Goal: Task Accomplishment & Management: Manage account settings

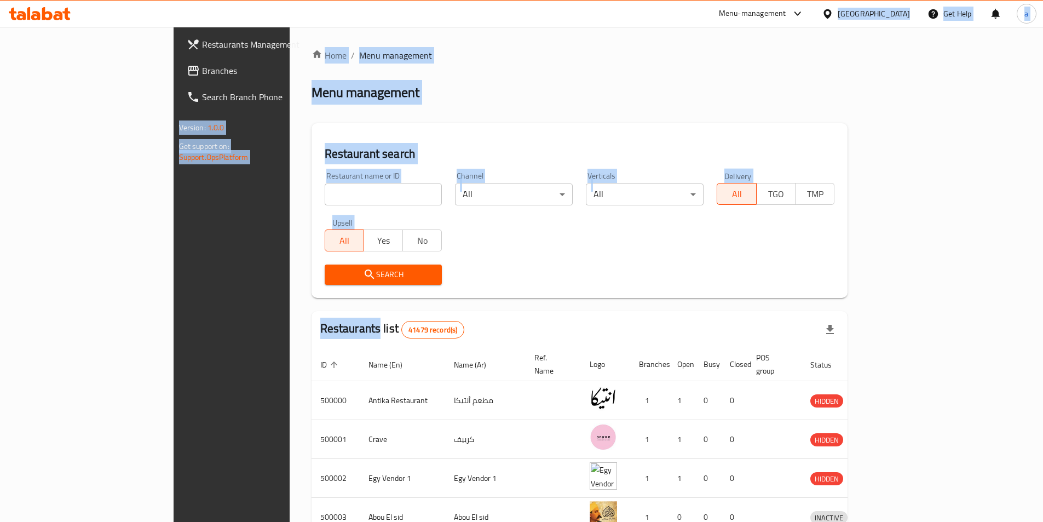
click at [901, 14] on div "Egypt" at bounding box center [873, 14] width 72 height 12
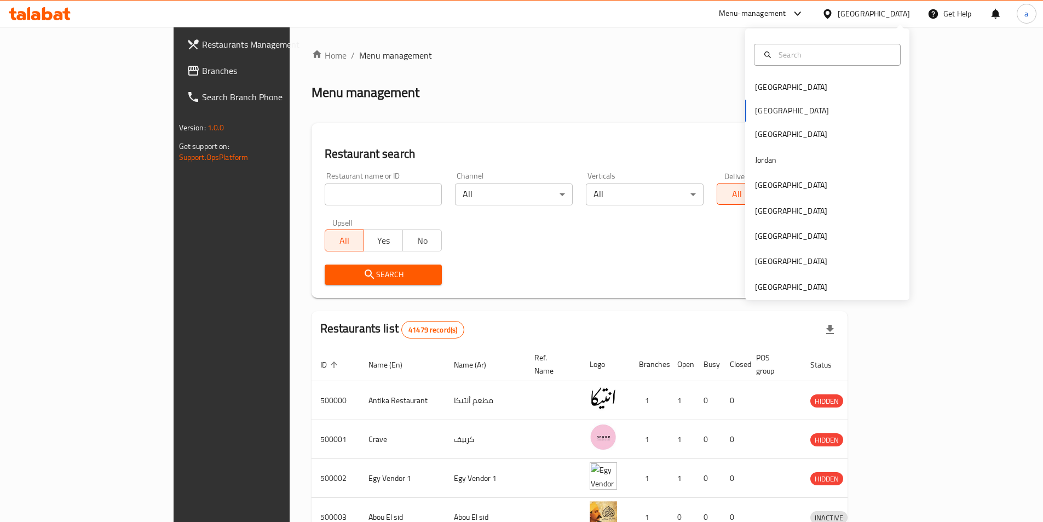
click at [803, 295] on div "Bahrain Egypt Iraq Jordan Kuwait Oman Qatar Saudi Arabia United Arab Emirates" at bounding box center [827, 163] width 164 height 271
click at [803, 288] on div "[GEOGRAPHIC_DATA]" at bounding box center [791, 287] width 72 height 12
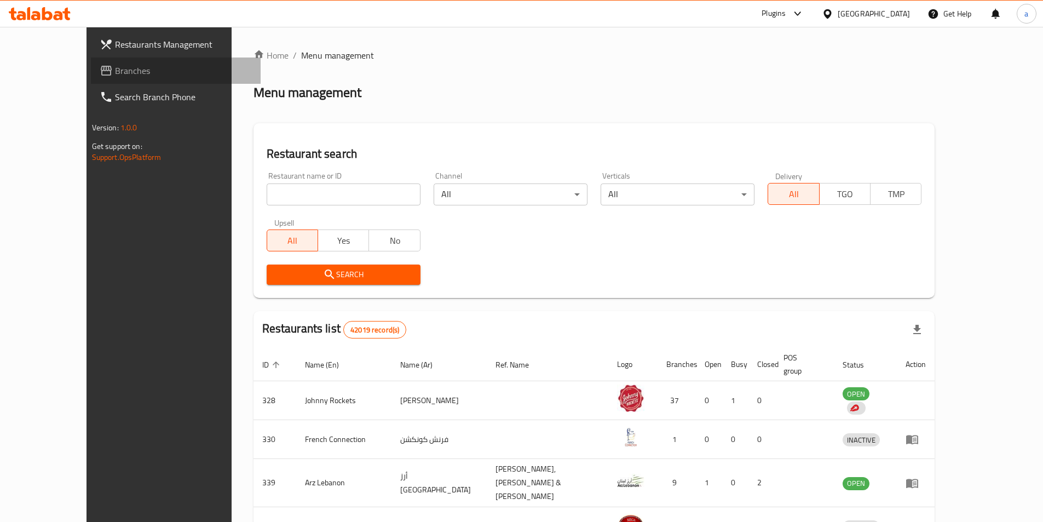
click at [115, 71] on span "Branches" at bounding box center [183, 70] width 137 height 13
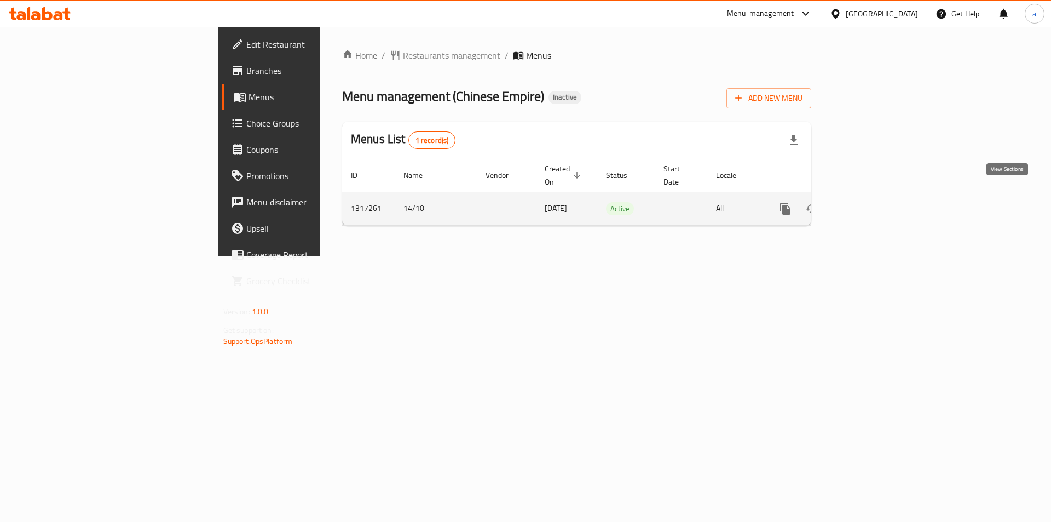
click at [871, 202] on icon "enhanced table" at bounding box center [864, 208] width 13 height 13
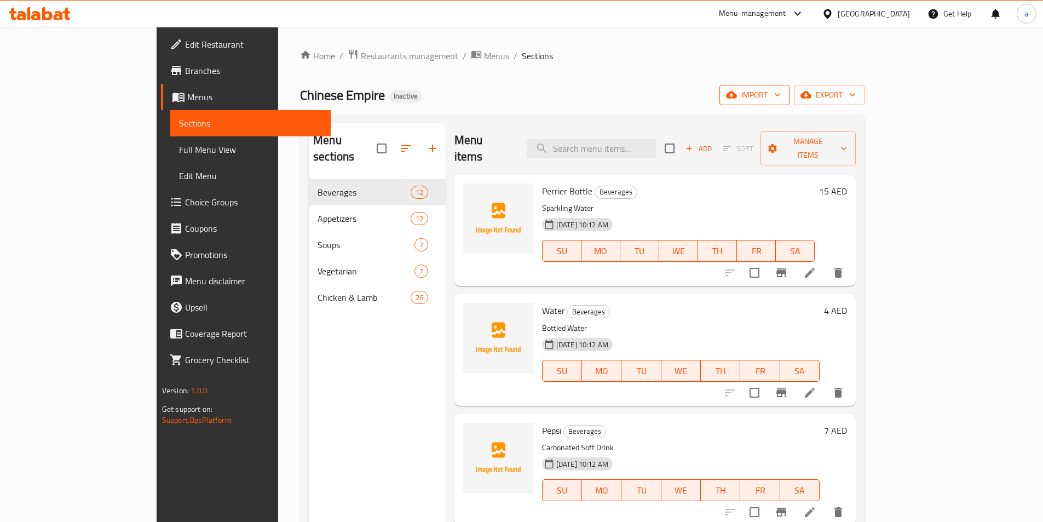
click at [789, 103] on button "import" at bounding box center [754, 95] width 70 height 20
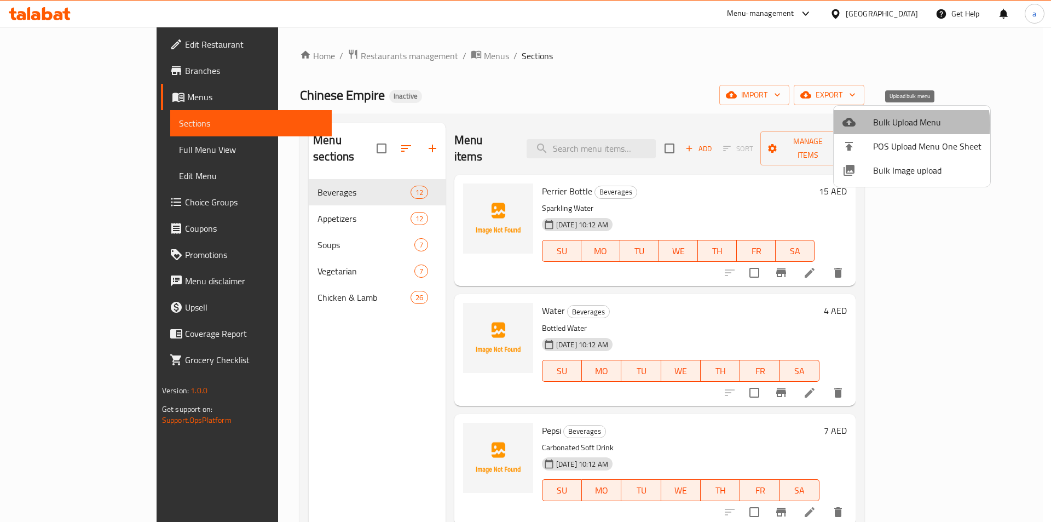
click at [907, 124] on span "Bulk Upload Menu" at bounding box center [927, 121] width 108 height 13
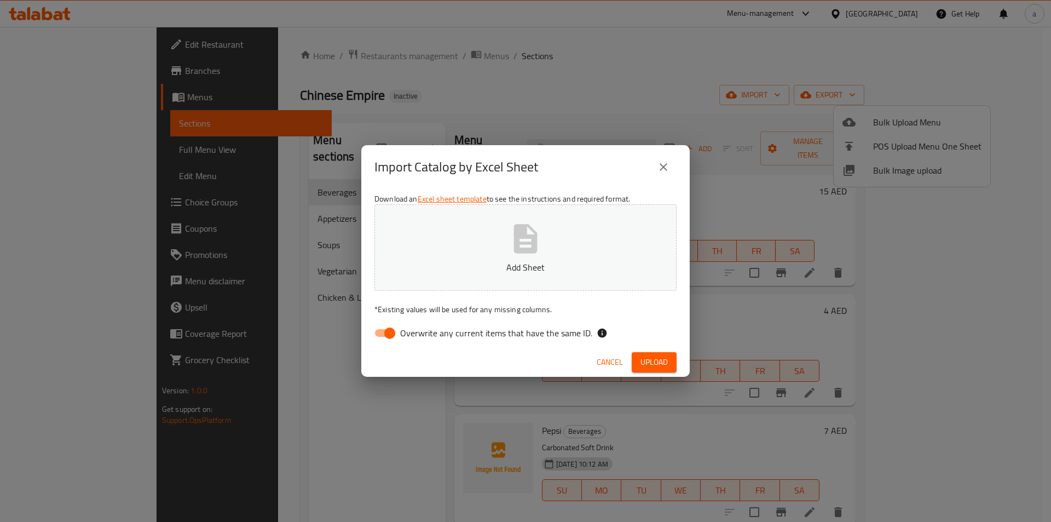
click at [499, 332] on span "Overwrite any current items that have the same ID." at bounding box center [496, 332] width 192 height 13
click at [421, 332] on input "Overwrite any current items that have the same ID." at bounding box center [389, 332] width 62 height 21
checkbox input "false"
click at [663, 360] on span "Upload" at bounding box center [653, 362] width 27 height 14
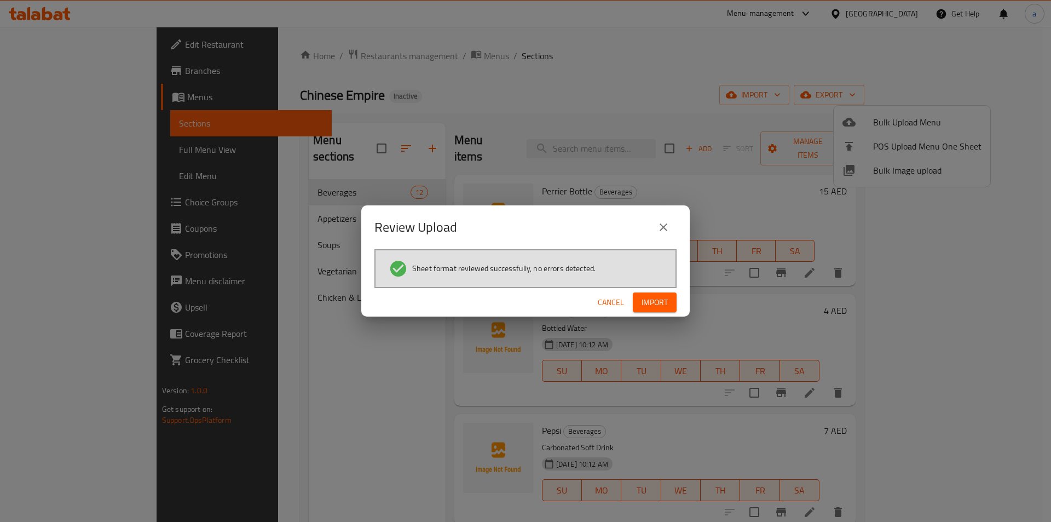
click at [651, 299] on span "Import" at bounding box center [654, 303] width 26 height 14
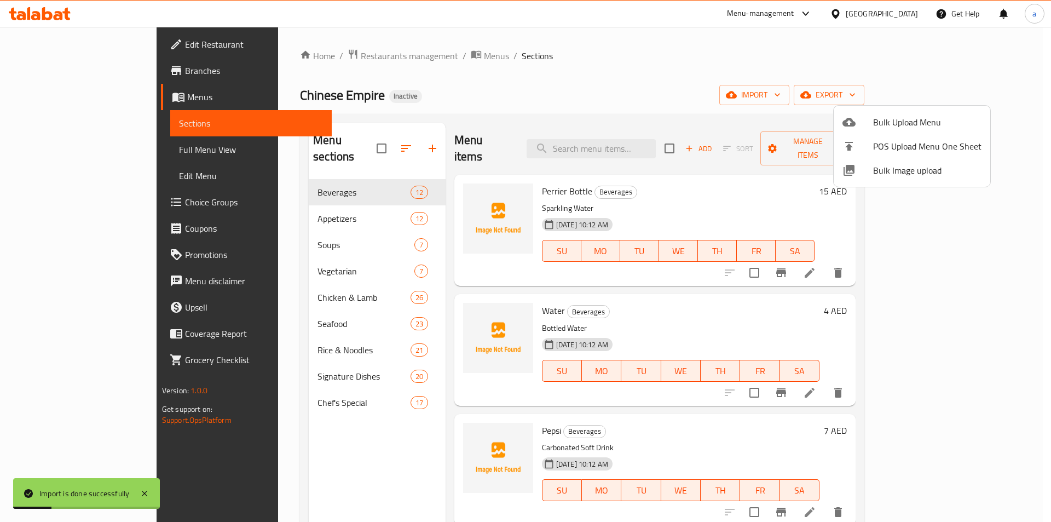
click at [109, 150] on div at bounding box center [525, 261] width 1051 height 522
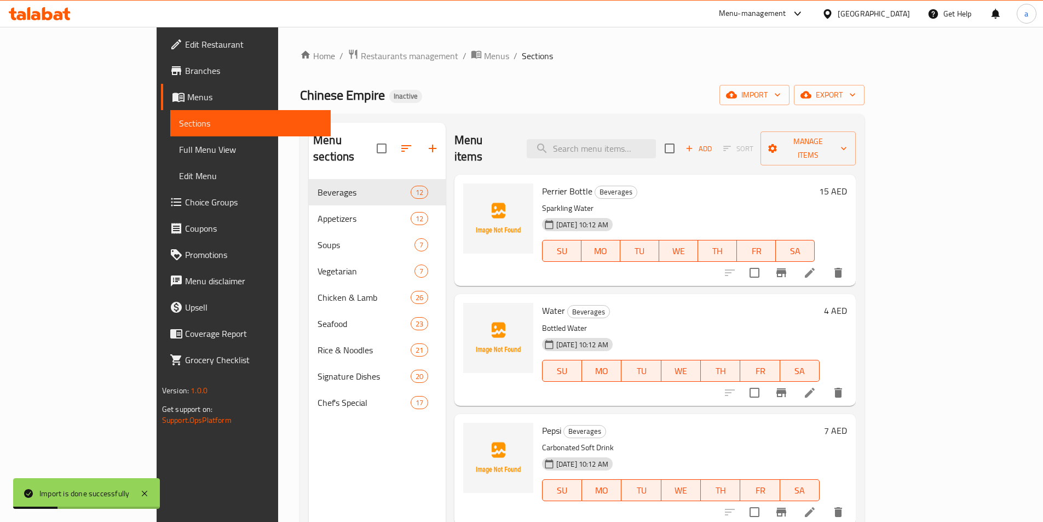
click at [179, 150] on span "Full Menu View" at bounding box center [250, 149] width 143 height 13
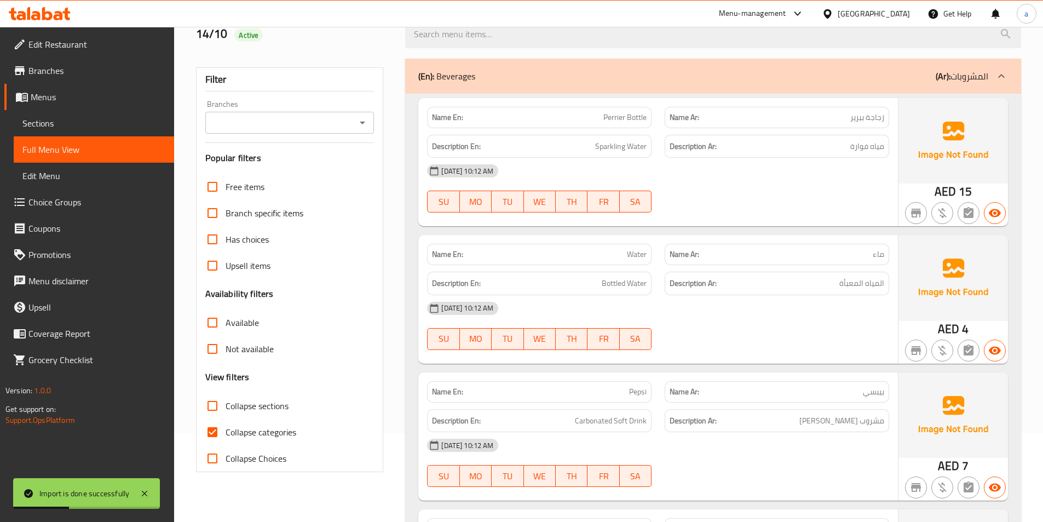
scroll to position [219, 0]
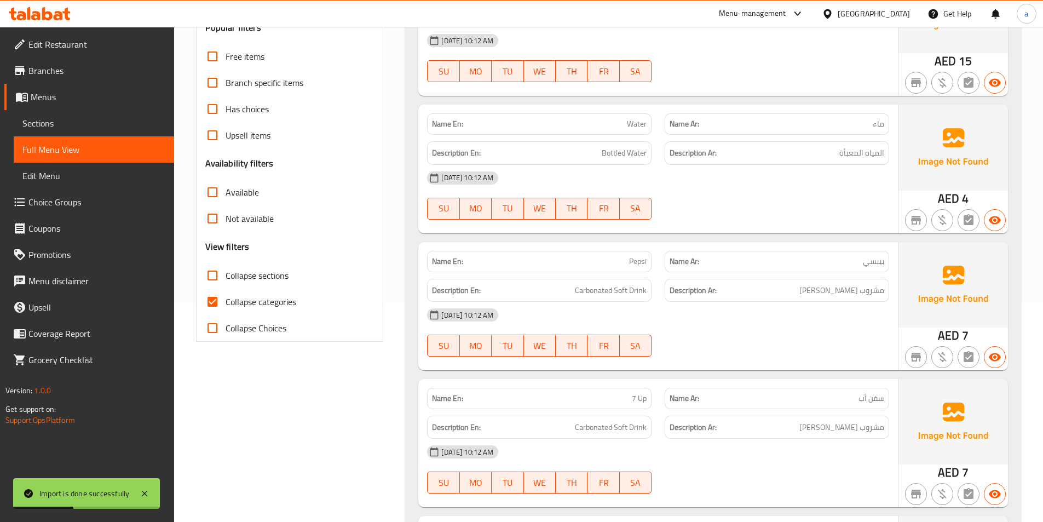
click at [250, 279] on span "Collapse sections" at bounding box center [256, 275] width 63 height 13
click at [225, 279] on input "Collapse sections" at bounding box center [212, 275] width 26 height 26
checkbox input "true"
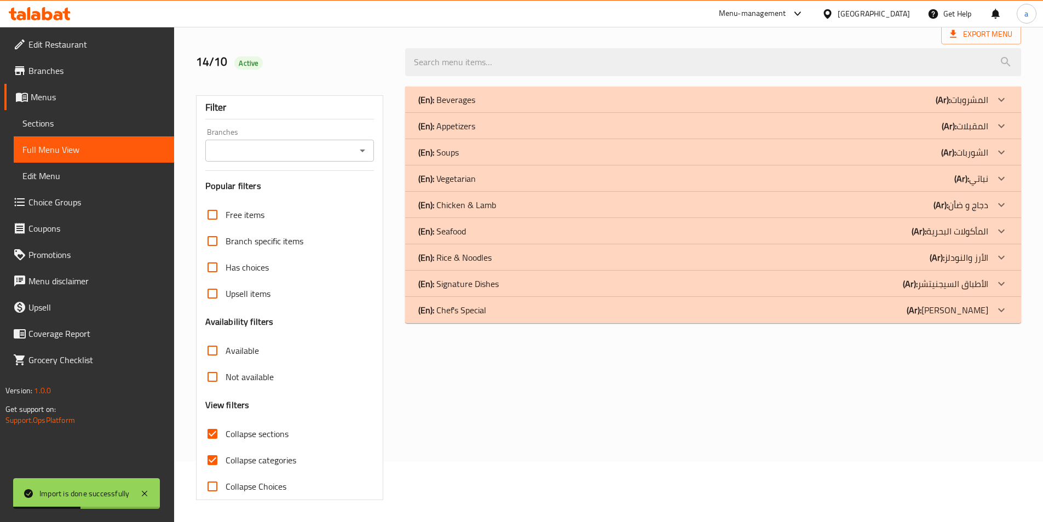
click at [271, 303] on div "Upsell items" at bounding box center [289, 293] width 169 height 26
click at [230, 462] on span "Collapse categories" at bounding box center [260, 459] width 71 height 13
click at [225, 462] on input "Collapse categories" at bounding box center [212, 460] width 26 height 26
checkbox input "false"
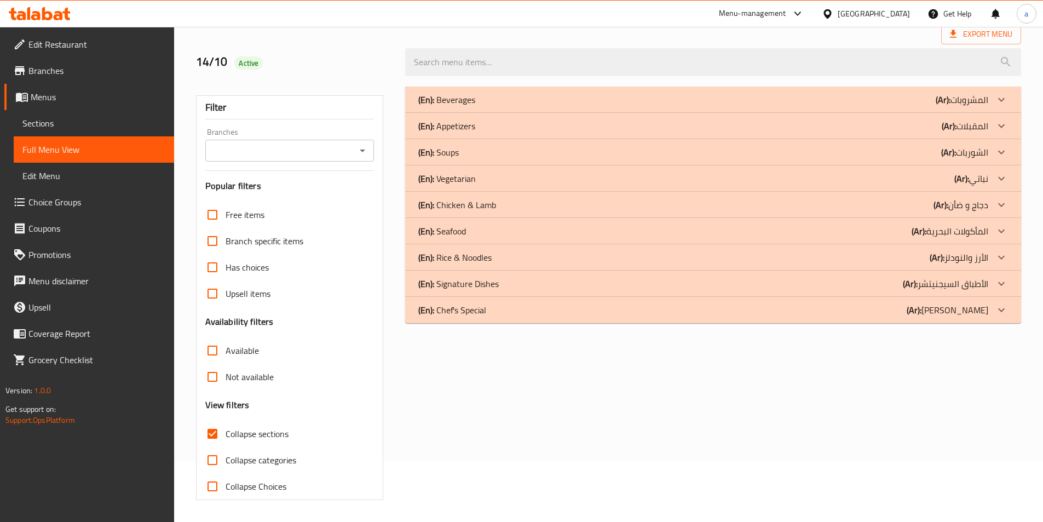
click at [88, 122] on span "Sections" at bounding box center [93, 123] width 143 height 13
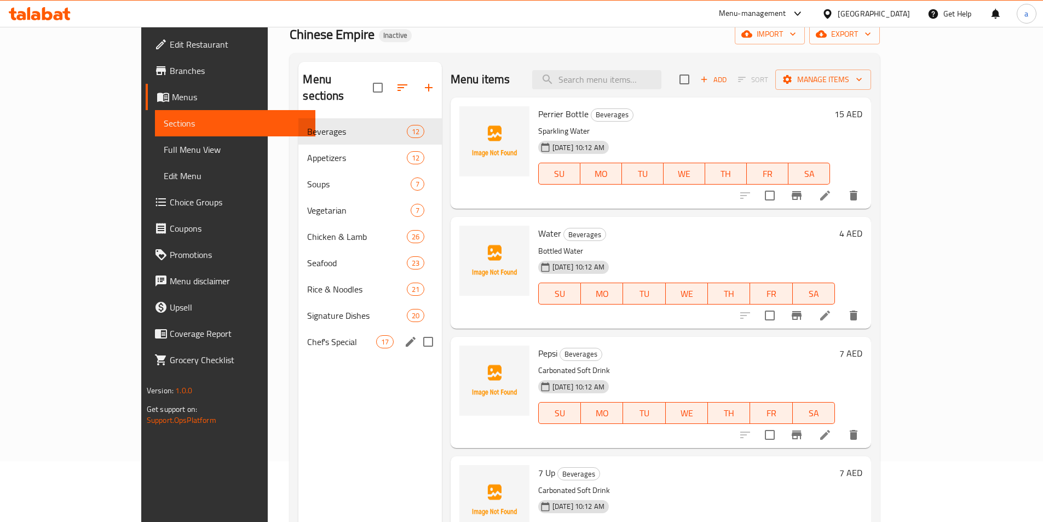
click at [416, 330] on input "Menu sections" at bounding box center [427, 341] width 23 height 23
checkbox input "true"
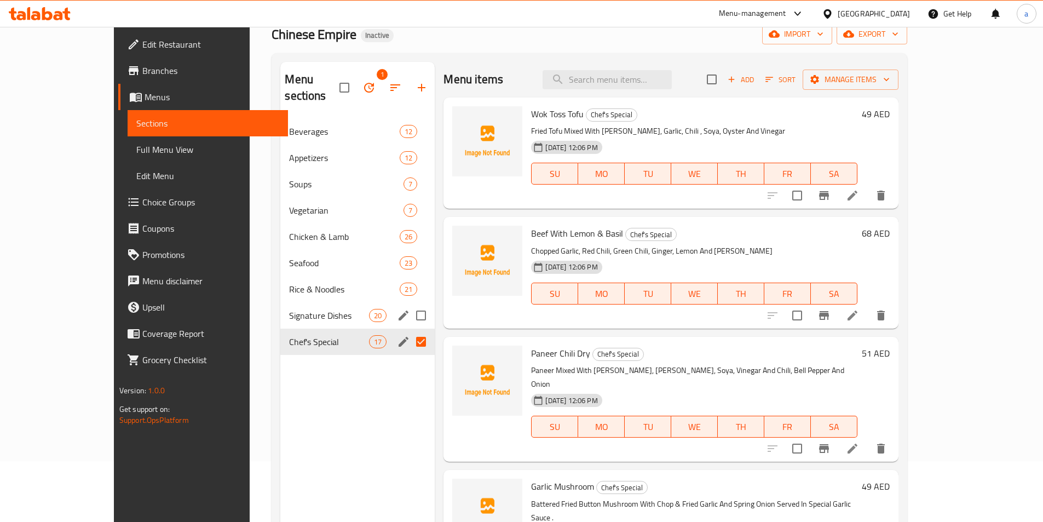
click at [409, 304] on input "Menu sections" at bounding box center [420, 315] width 23 height 23
checkbox input "true"
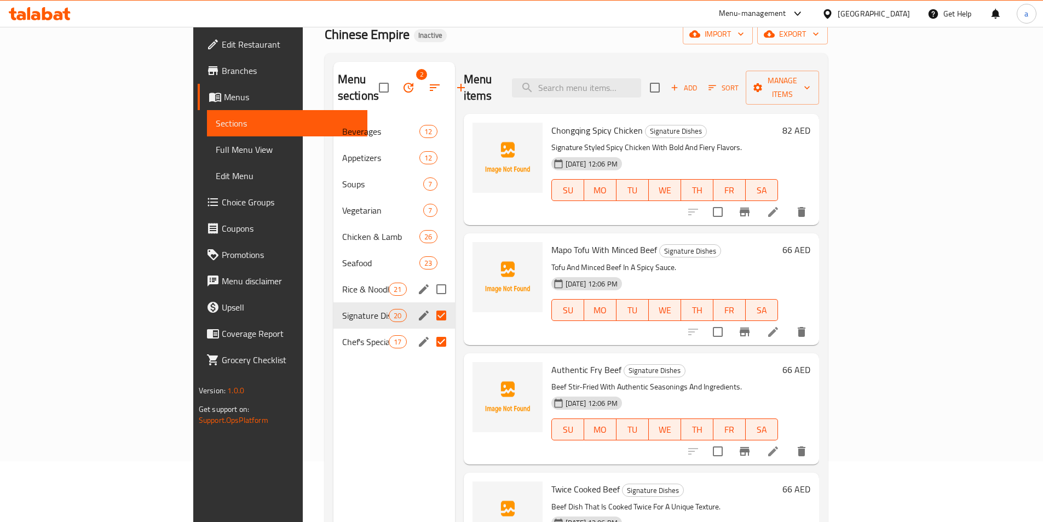
click at [430, 277] on input "Menu sections" at bounding box center [441, 288] width 23 height 23
checkbox input "true"
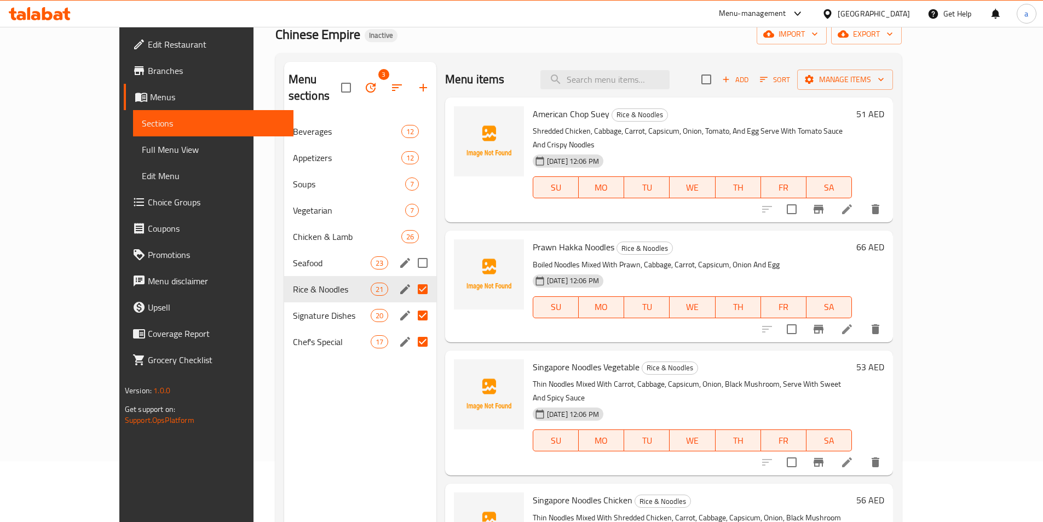
click at [411, 251] on input "Menu sections" at bounding box center [422, 262] width 23 height 23
checkbox input "true"
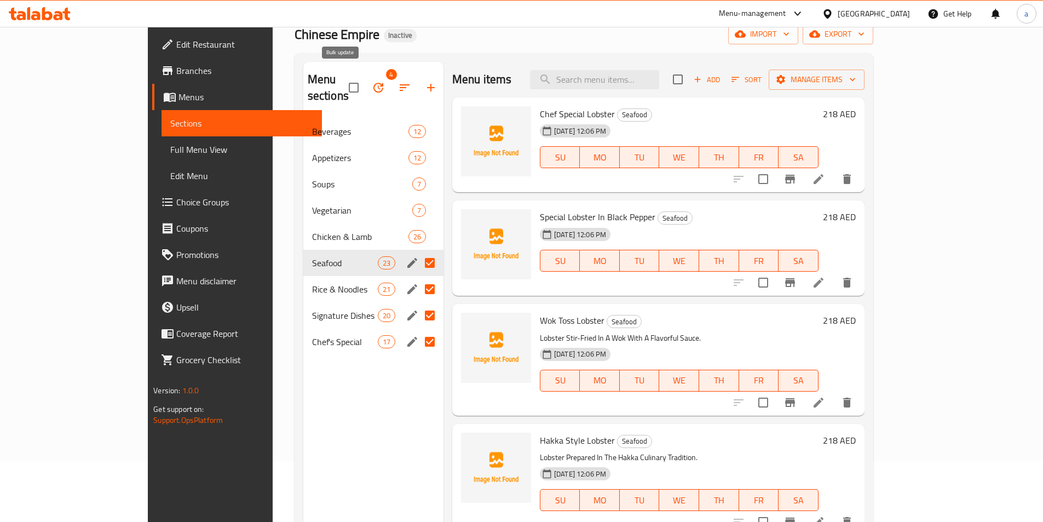
click at [365, 88] on button "button" at bounding box center [378, 87] width 26 height 26
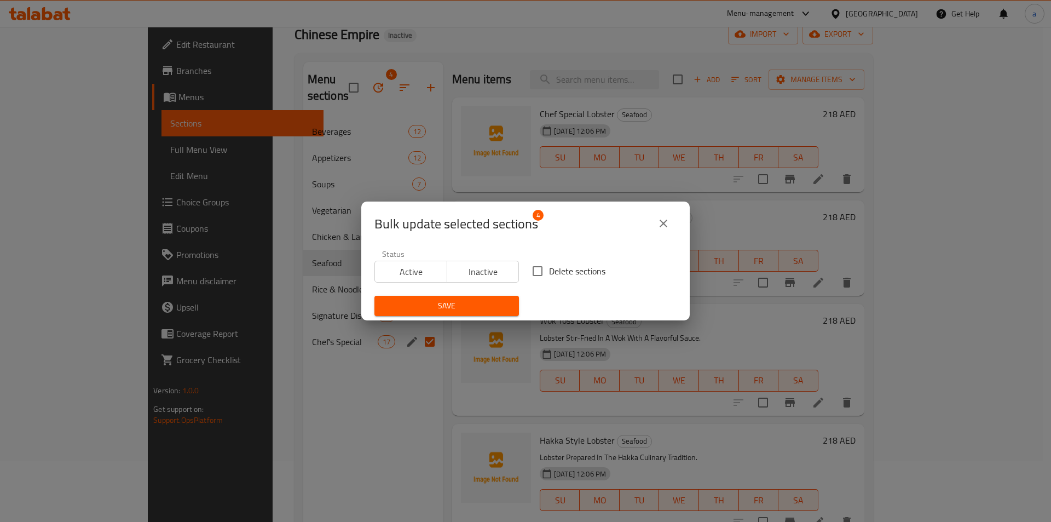
click at [549, 272] on span "Delete sections" at bounding box center [577, 270] width 56 height 13
click at [547, 272] on input "Delete sections" at bounding box center [537, 270] width 23 height 23
checkbox input "true"
click at [477, 303] on span "Save" at bounding box center [446, 306] width 127 height 14
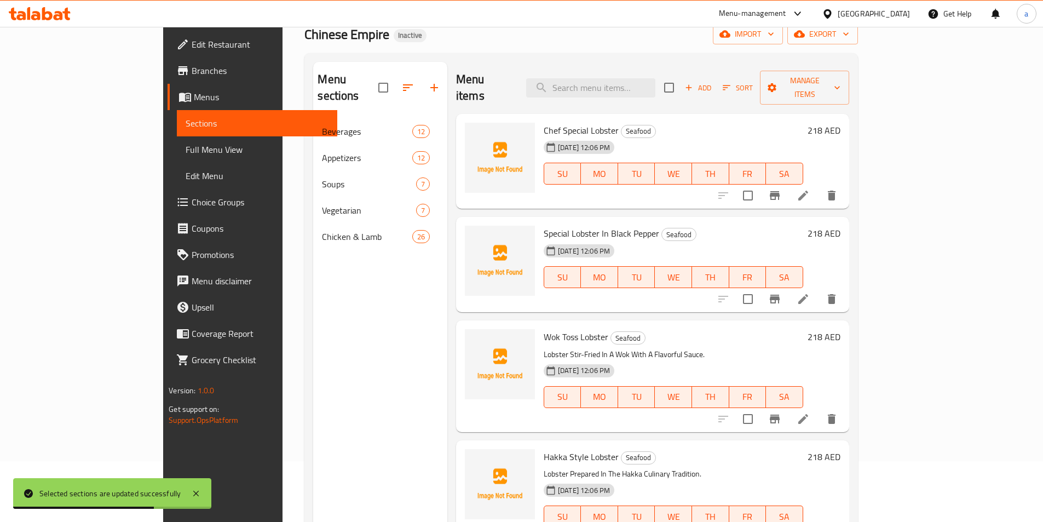
click at [752, 31] on div "Chinese Empire Inactive import export" at bounding box center [580, 34] width 553 height 20
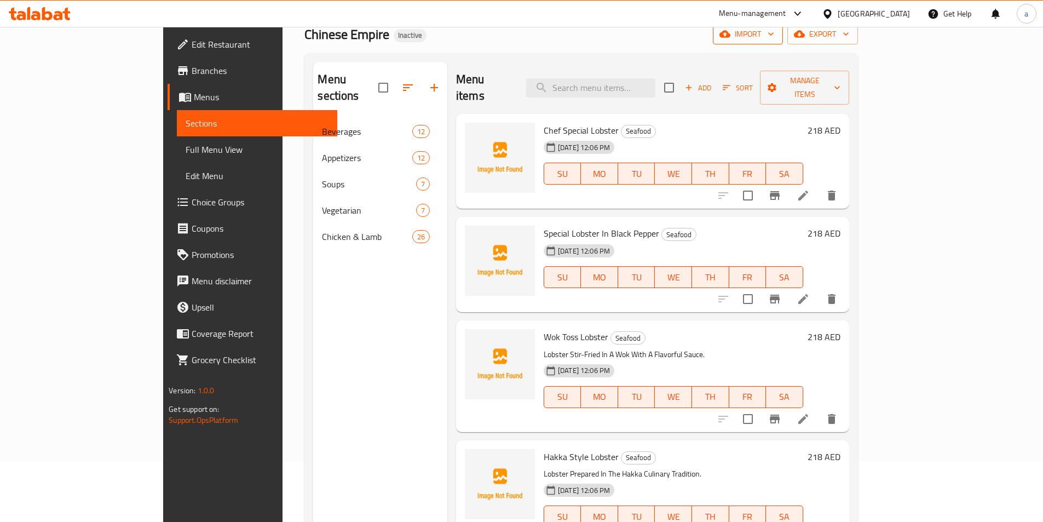
click at [774, 32] on span "import" at bounding box center [747, 34] width 53 height 14
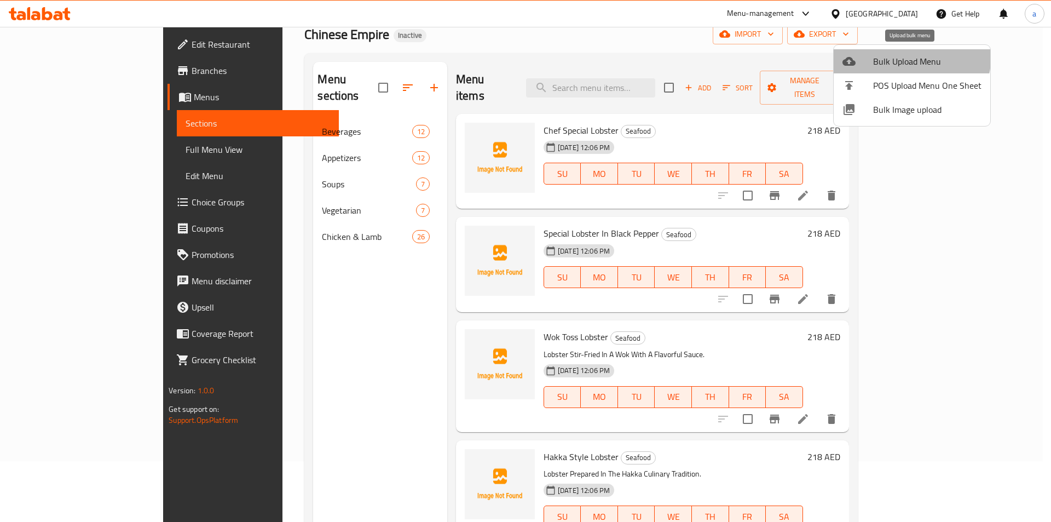
click at [899, 55] on span "Bulk Upload Menu" at bounding box center [927, 61] width 108 height 13
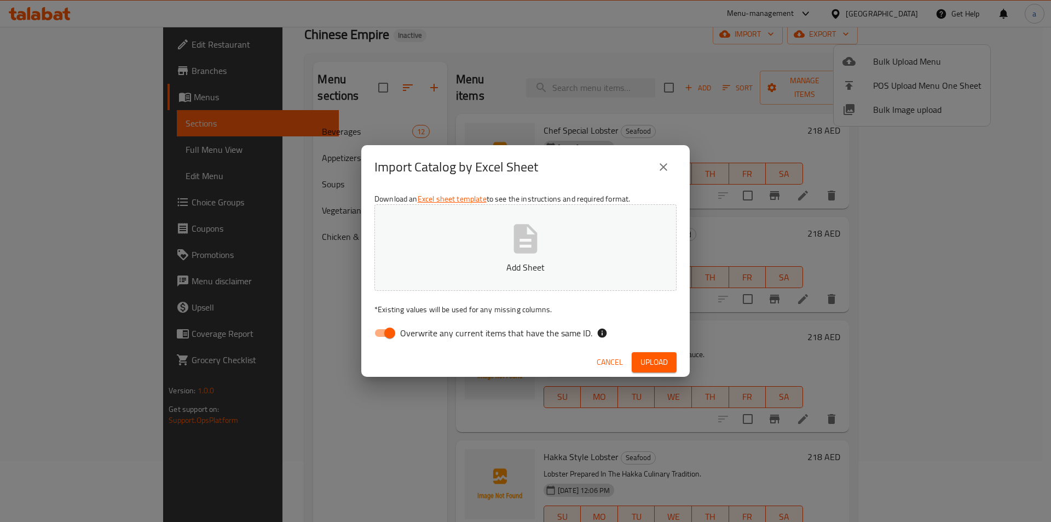
click at [434, 326] on span "Overwrite any current items that have the same ID." at bounding box center [496, 332] width 192 height 13
click at [421, 326] on input "Overwrite any current items that have the same ID." at bounding box center [389, 332] width 62 height 21
checkbox input "false"
click at [640, 362] on span "Upload" at bounding box center [653, 362] width 27 height 14
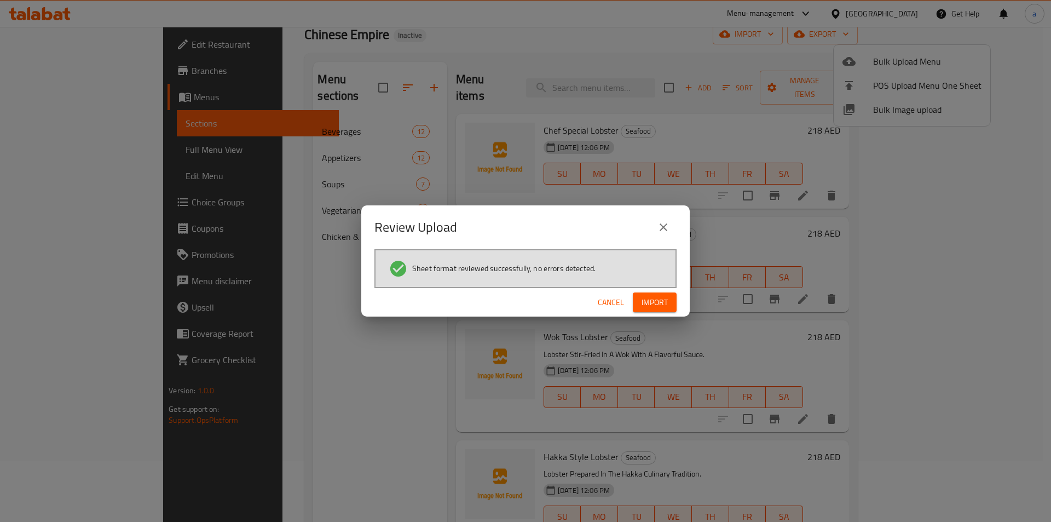
click at [664, 298] on span "Import" at bounding box center [654, 303] width 26 height 14
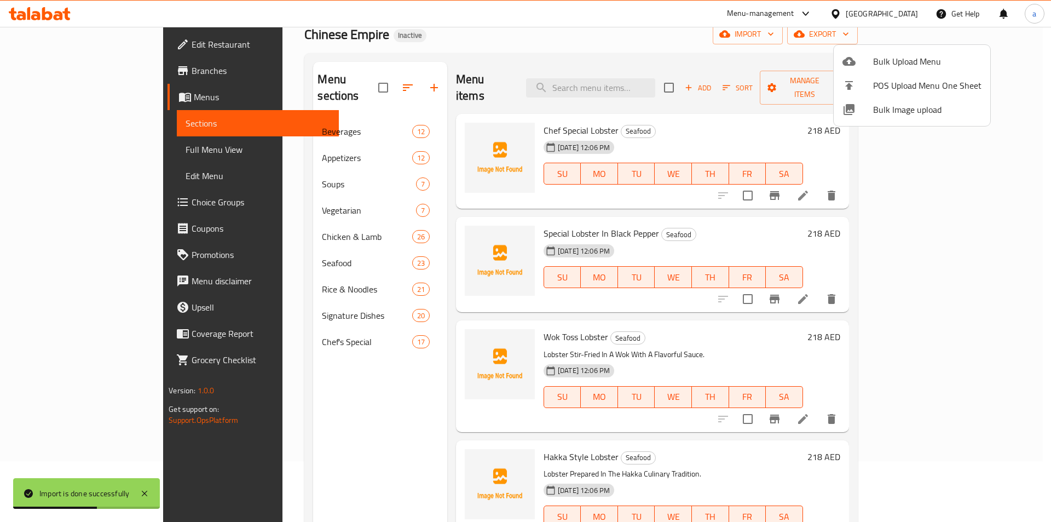
click at [86, 147] on div at bounding box center [525, 261] width 1051 height 522
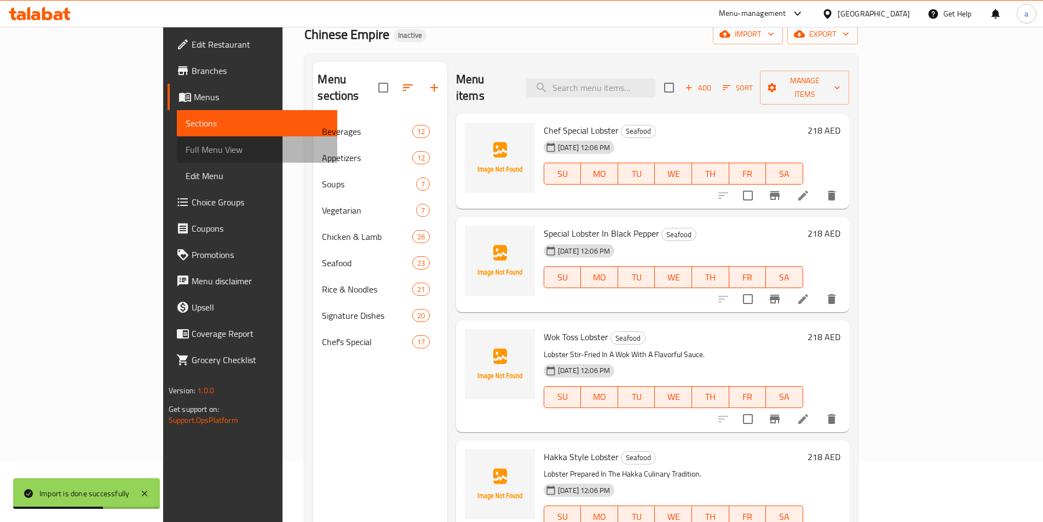
click at [186, 147] on span "Full Menu View" at bounding box center [257, 149] width 143 height 13
click at [186, 154] on span "Full Menu View" at bounding box center [257, 149] width 143 height 13
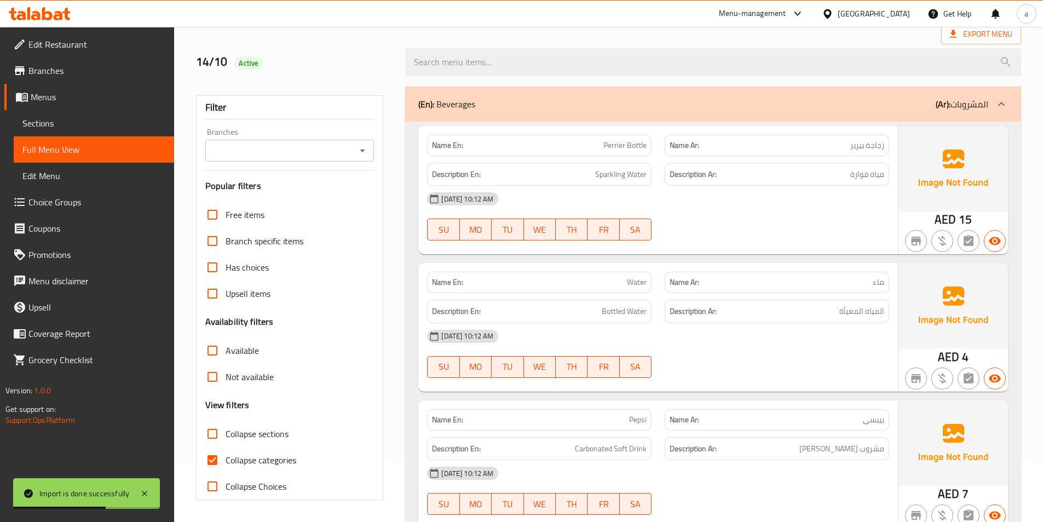
scroll to position [149, 0]
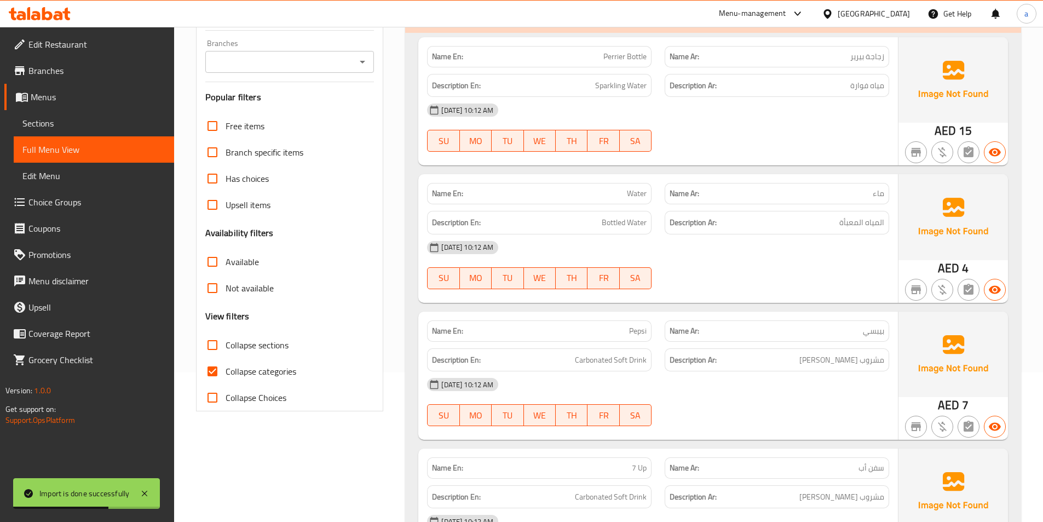
click at [271, 358] on label "Collapse categories" at bounding box center [247, 371] width 97 height 26
click at [225, 358] on input "Collapse categories" at bounding box center [212, 371] width 26 height 26
checkbox input "false"
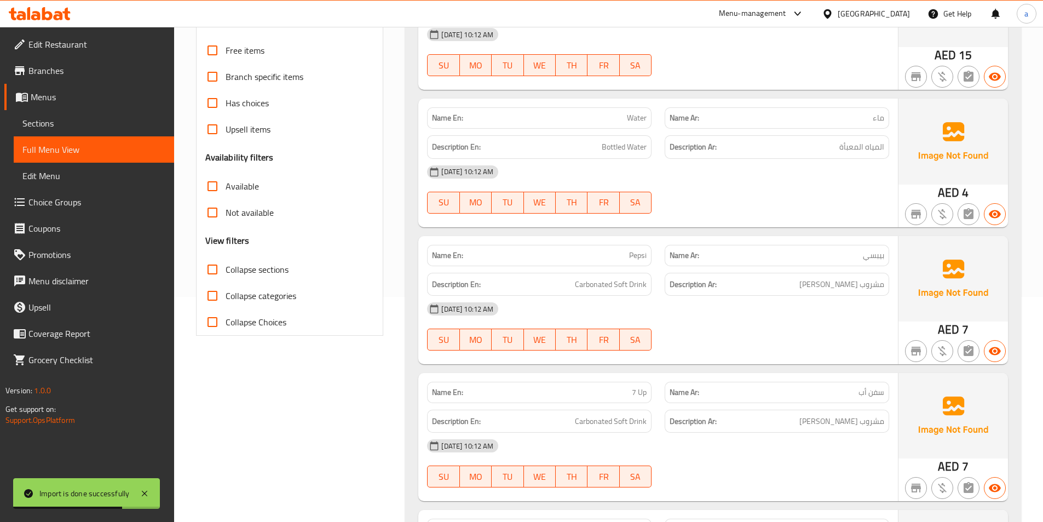
click at [224, 275] on input "Collapse sections" at bounding box center [212, 269] width 26 height 26
checkbox input "true"
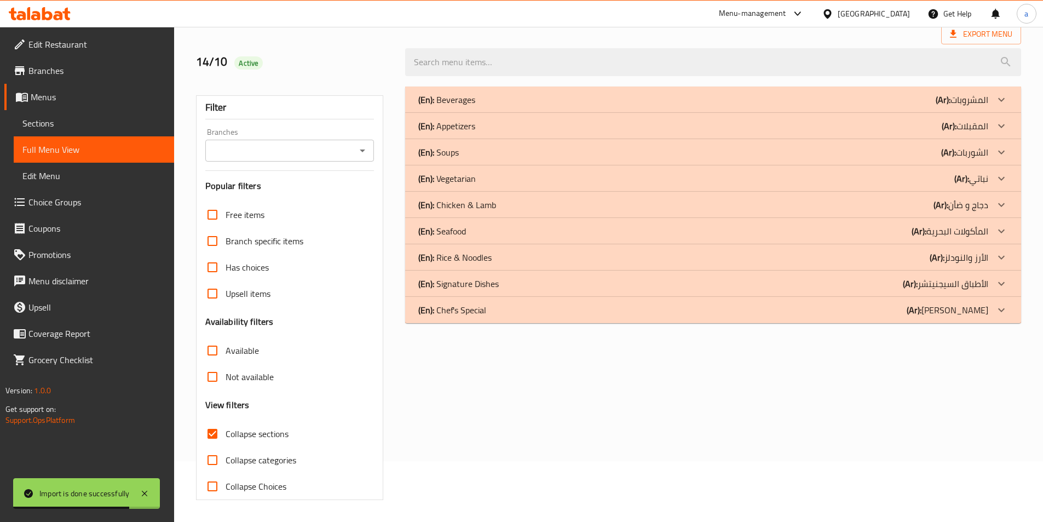
scroll to position [61, 0]
click at [841, 314] on div "(En): Chef's Special (Ar): [PERSON_NAME]" at bounding box center [703, 309] width 570 height 13
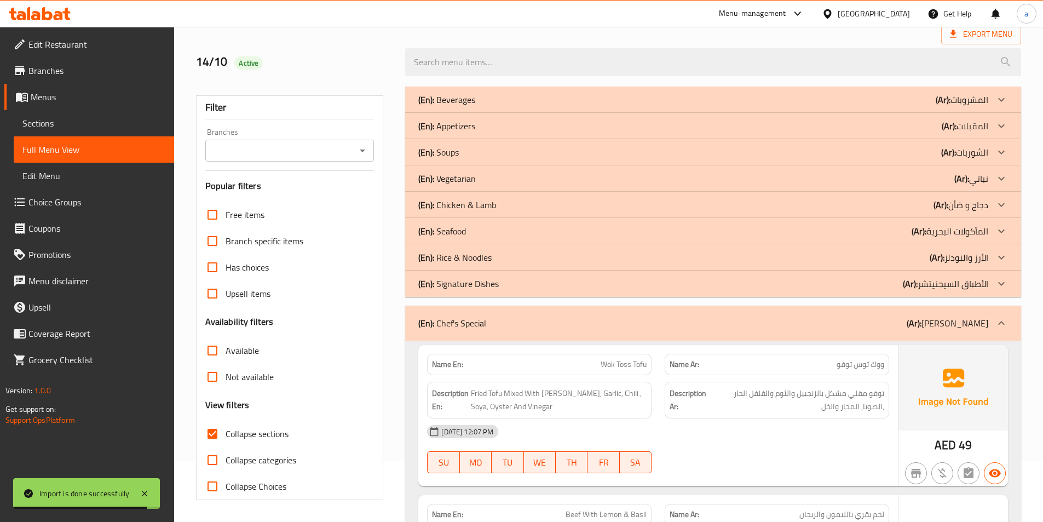
click at [848, 285] on div "(En): Signature Dishes (Ar): الأطباق السيجنيتشر" at bounding box center [703, 283] width 570 height 13
click at [869, 259] on div "(En): Rice & Noodles (Ar): الأرز والنودلز" at bounding box center [703, 257] width 570 height 13
click at [879, 235] on div "(En): Seafood (Ar): المأكولات البحرية" at bounding box center [703, 230] width 570 height 13
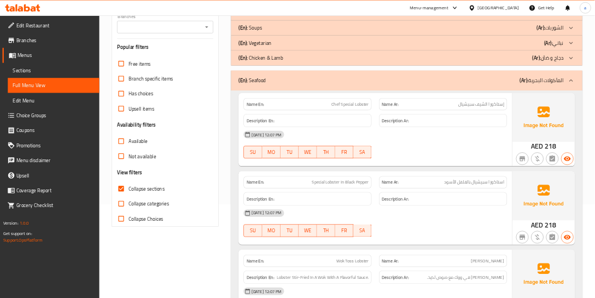
scroll to position [274, 0]
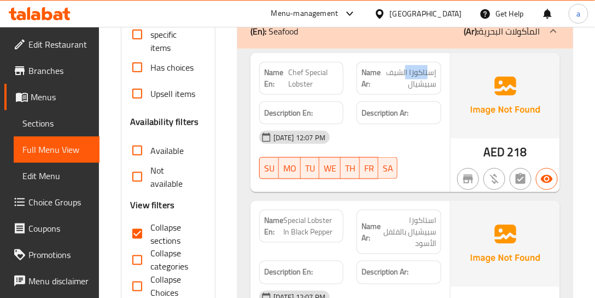
drag, startPoint x: 428, startPoint y: 76, endPoint x: 388, endPoint y: 82, distance: 40.4
click at [402, 75] on span "إستاكوزا الشيف سبيشيال" at bounding box center [409, 78] width 55 height 23
click at [389, 82] on span "إستاكوزا الشيف سبيشيال" at bounding box center [409, 78] width 55 height 23
drag, startPoint x: 291, startPoint y: 69, endPoint x: 319, endPoint y: 71, distance: 27.4
click at [319, 71] on span "Chef Special Lobster" at bounding box center [313, 78] width 51 height 23
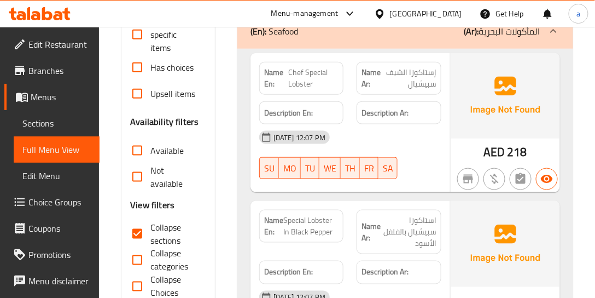
click at [321, 71] on span "Chef Special Lobster" at bounding box center [313, 78] width 51 height 23
drag, startPoint x: 308, startPoint y: 83, endPoint x: 290, endPoint y: 80, distance: 17.6
click at [291, 81] on span "Chef Special Lobster" at bounding box center [313, 78] width 51 height 23
click at [291, 77] on span "Chef Special Lobster" at bounding box center [313, 78] width 51 height 23
drag, startPoint x: 291, startPoint y: 73, endPoint x: 320, endPoint y: 81, distance: 29.5
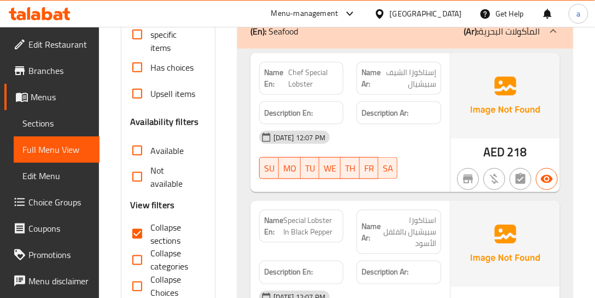
click at [308, 78] on span "Chef Special Lobster" at bounding box center [313, 78] width 51 height 23
drag, startPoint x: 321, startPoint y: 84, endPoint x: 299, endPoint y: 84, distance: 21.9
click at [299, 84] on span "Chef Special Lobster" at bounding box center [313, 78] width 51 height 23
click at [298, 71] on span "Chef Special Lobster" at bounding box center [313, 78] width 51 height 23
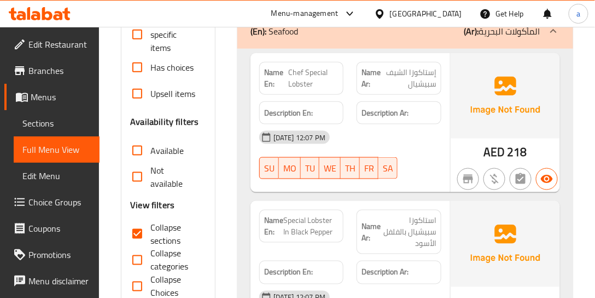
click at [298, 73] on span "Chef Special Lobster" at bounding box center [313, 78] width 51 height 23
click at [319, 72] on span "Chef Special Lobster" at bounding box center [313, 78] width 51 height 23
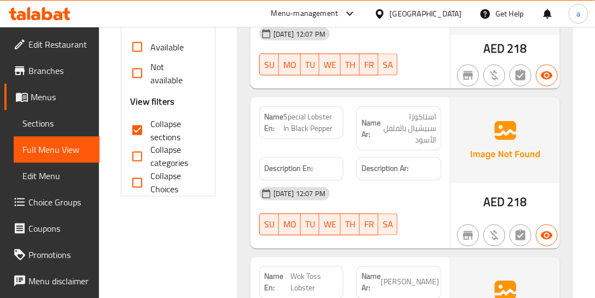
scroll to position [430, 0]
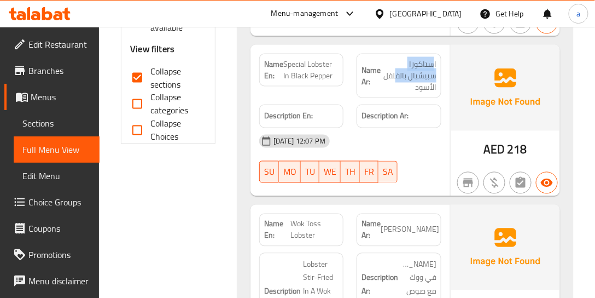
drag, startPoint x: 417, startPoint y: 65, endPoint x: 376, endPoint y: 71, distance: 41.6
click at [392, 68] on span "استاكوزا سبيشيال بالفلفل الأسود" at bounding box center [408, 76] width 55 height 34
click at [296, 65] on span "Special Lobster In Black Pepper" at bounding box center [310, 70] width 55 height 23
click at [322, 67] on span "Special Lobster In Black Pepper" at bounding box center [310, 70] width 55 height 23
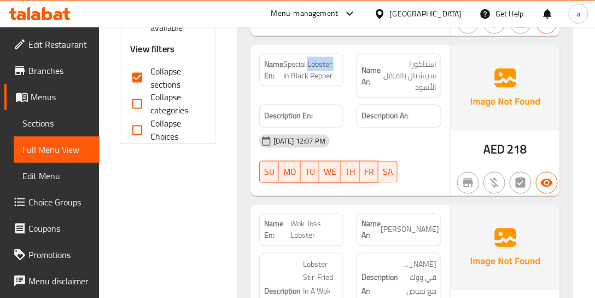
click at [322, 67] on span "Special Lobster In Black Pepper" at bounding box center [310, 70] width 55 height 23
click at [301, 67] on span "Special Lobster In Black Pepper" at bounding box center [310, 70] width 55 height 23
click at [326, 78] on span "Special Lobster In Black Pepper" at bounding box center [310, 70] width 55 height 23
drag, startPoint x: 331, startPoint y: 76, endPoint x: 290, endPoint y: 76, distance: 41.0
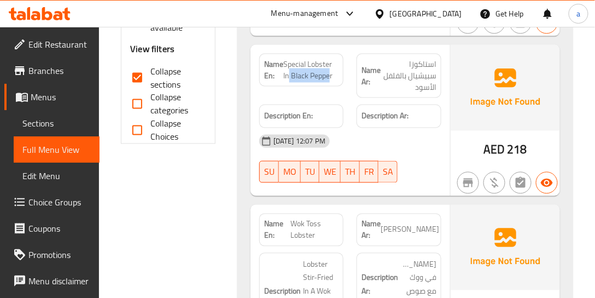
click at [290, 76] on span "Special Lobster In Black Pepper" at bounding box center [310, 70] width 55 height 23
click at [293, 77] on span "Special Lobster In Black Pepper" at bounding box center [310, 70] width 55 height 23
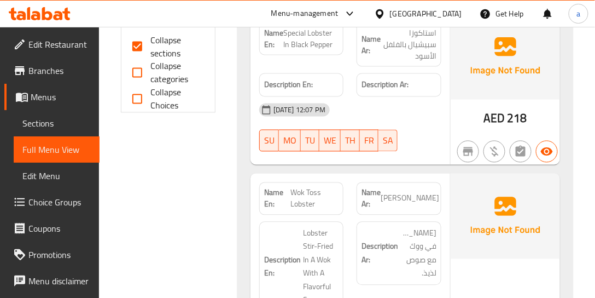
scroll to position [367, 0]
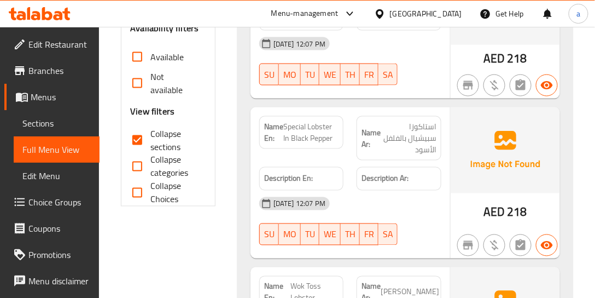
click at [340, 130] on div "Name En: Special Lobster In Black Pepper" at bounding box center [301, 132] width 84 height 33
drag, startPoint x: 334, startPoint y: 136, endPoint x: 285, endPoint y: 127, distance: 50.0
click at [285, 127] on span "Special Lobster In Black Pepper" at bounding box center [310, 132] width 55 height 23
copy span "Special Lobster In Black Pepper"
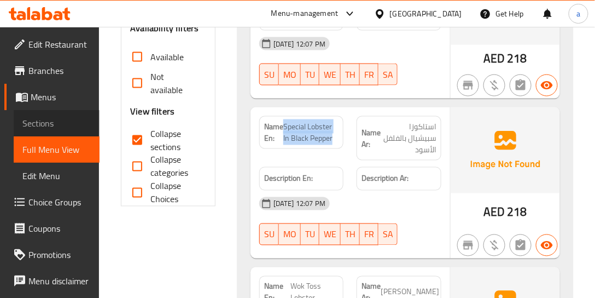
click at [57, 126] on span "Sections" at bounding box center [56, 123] width 68 height 13
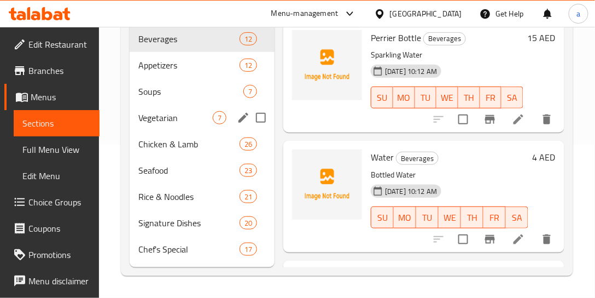
scroll to position [153, 0]
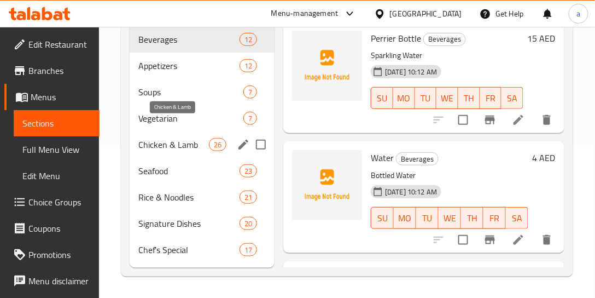
click at [174, 138] on span "Chicken & Lamb" at bounding box center [173, 144] width 71 height 13
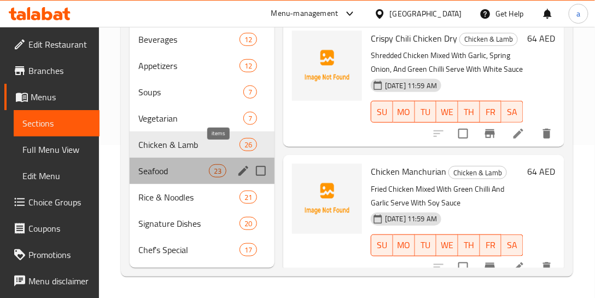
click at [209, 164] on div "23" at bounding box center [218, 170] width 18 height 13
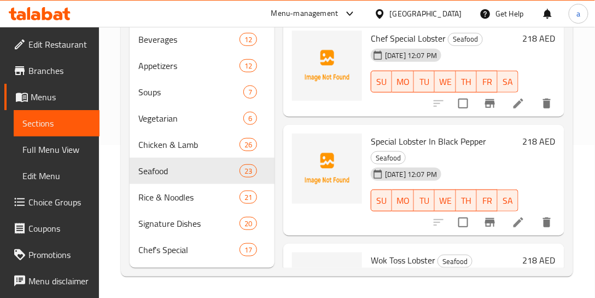
click at [515, 223] on icon at bounding box center [519, 222] width 10 height 10
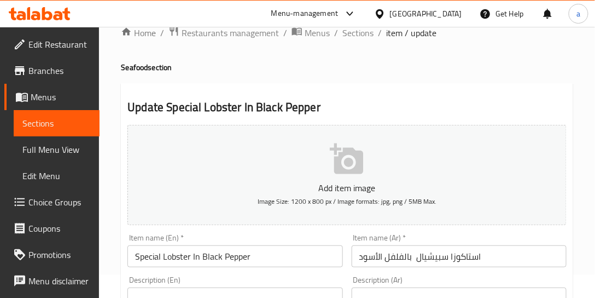
scroll to position [125, 0]
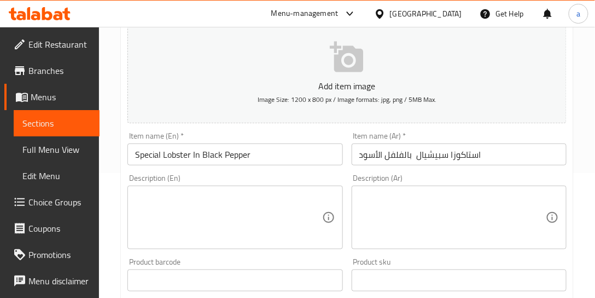
click at [416, 156] on input "استاكوزا سبيشيال بالفلفل الأسود" at bounding box center [459, 154] width 215 height 22
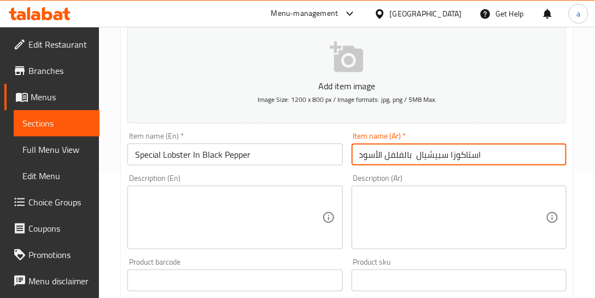
click at [410, 154] on input "استاكوزا سبيشيال بالفلفل الأسود" at bounding box center [459, 154] width 215 height 22
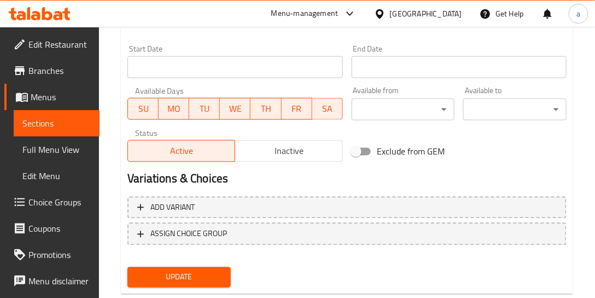
scroll to position [474, 0]
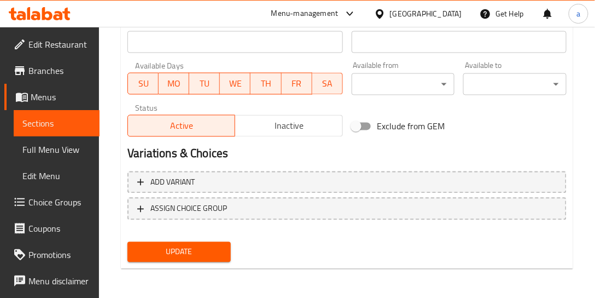
type input "استاكوزا سبيشيال في الفلفل الأسود"
click at [210, 250] on span "Update" at bounding box center [179, 252] width 86 height 14
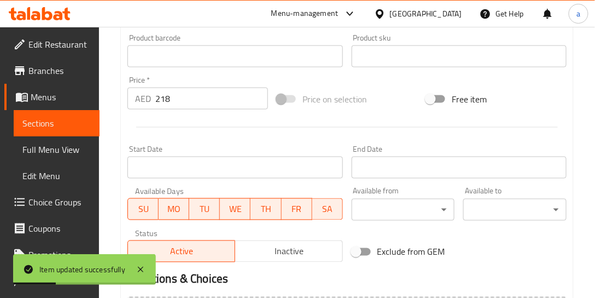
click at [66, 130] on link "Sections" at bounding box center [57, 123] width 86 height 26
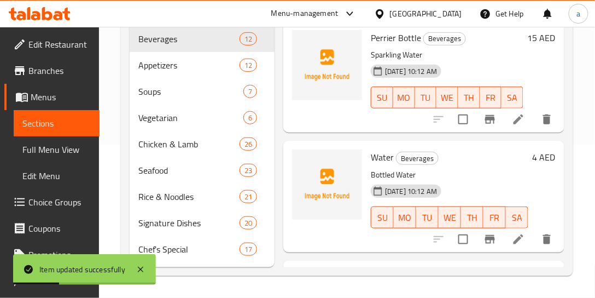
scroll to position [153, 0]
click at [60, 147] on span "Full Menu View" at bounding box center [56, 149] width 68 height 13
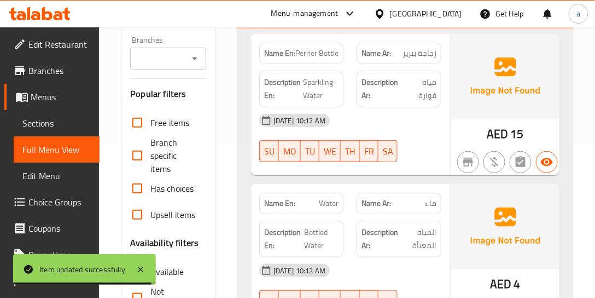
click at [408, 148] on div "[DATE] 10:12 AM SU MO TU WE TH FR SA" at bounding box center [350, 137] width 195 height 61
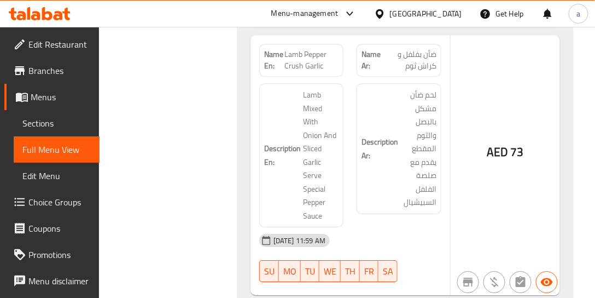
scroll to position [16275, 0]
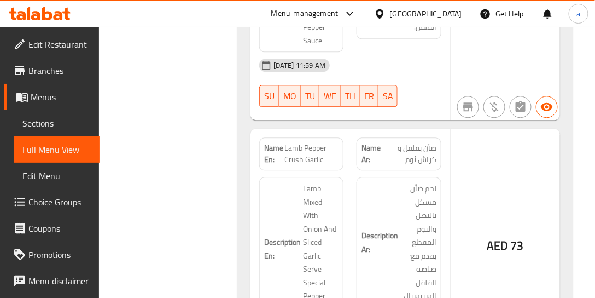
drag, startPoint x: 431, startPoint y: 144, endPoint x: 399, endPoint y: 145, distance: 32.3
copy span "Toss"
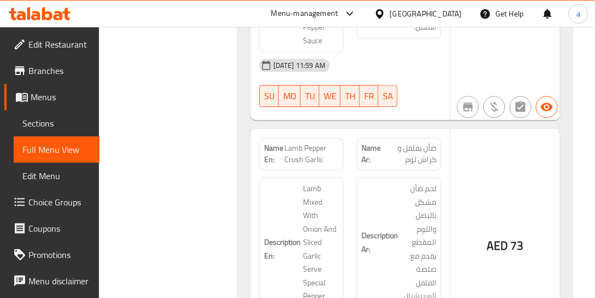
drag, startPoint x: 310, startPoint y: 144, endPoint x: 322, endPoint y: 156, distance: 16.3
drag, startPoint x: 321, startPoint y: 156, endPoint x: 293, endPoint y: 146, distance: 29.3
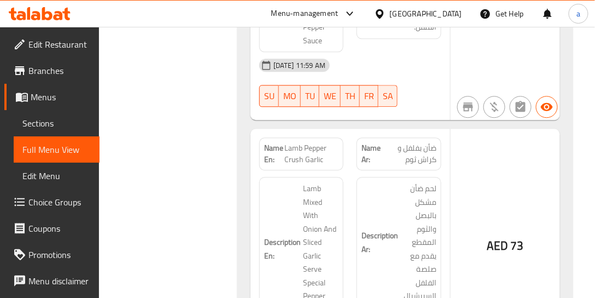
drag, startPoint x: 316, startPoint y: 143, endPoint x: 327, endPoint y: 160, distance: 20.2
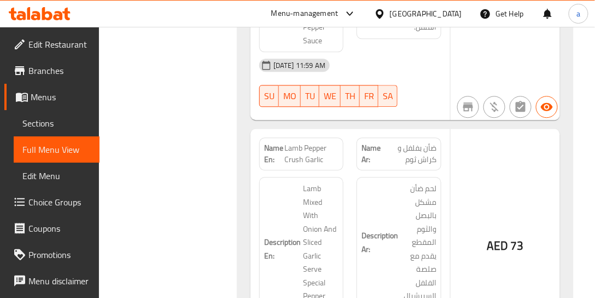
drag, startPoint x: 325, startPoint y: 157, endPoint x: 296, endPoint y: 151, distance: 29.5
drag, startPoint x: 294, startPoint y: 146, endPoint x: 318, endPoint y: 160, distance: 27.8
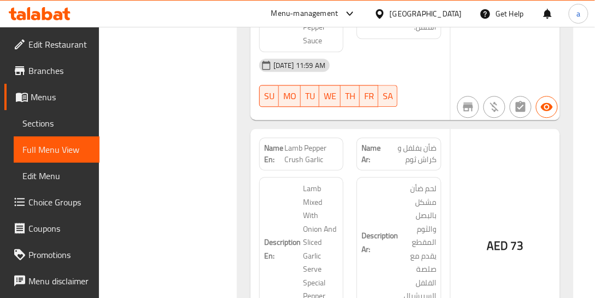
drag, startPoint x: 304, startPoint y: 158, endPoint x: 283, endPoint y: 147, distance: 23.3
